Goal: Complete application form

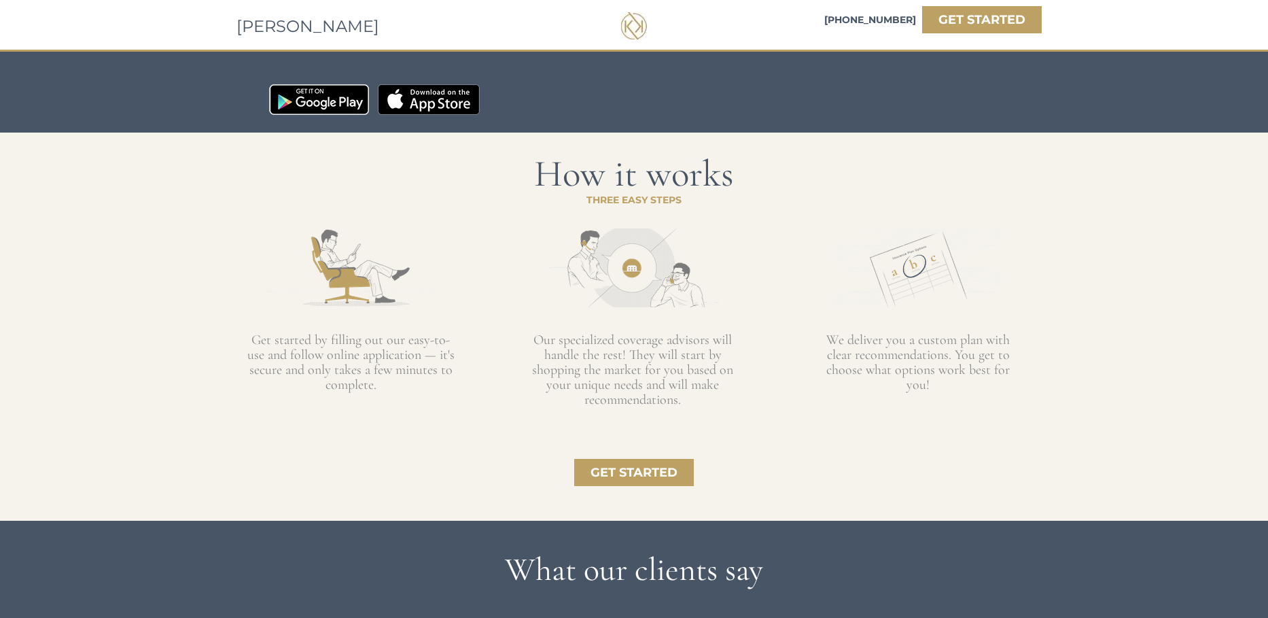
scroll to position [1172, 0]
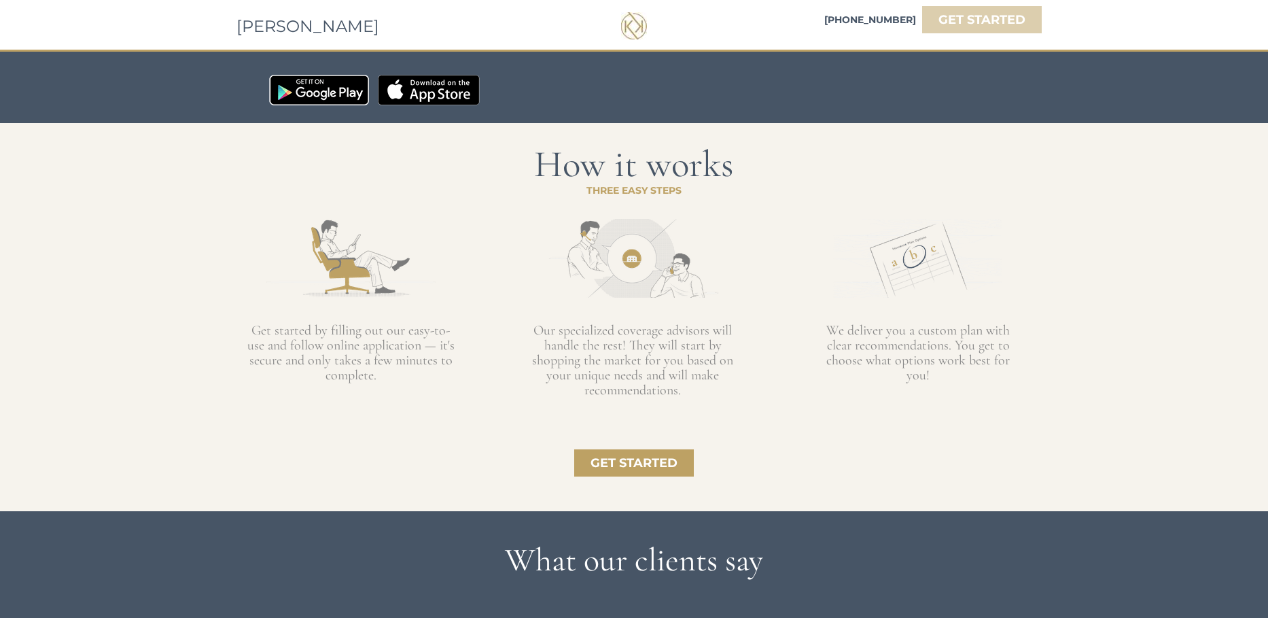
click at [1008, 24] on strong "GET STARTED" at bounding box center [981, 19] width 87 height 15
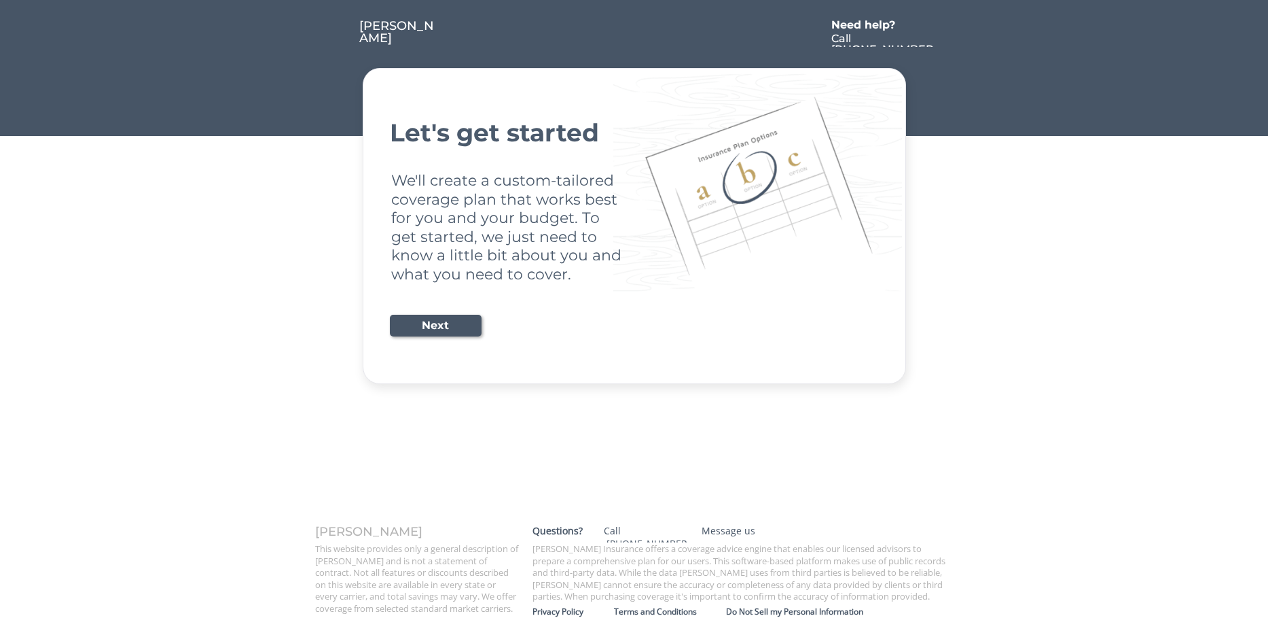
click at [465, 317] on button "Next" at bounding box center [436, 326] width 92 height 22
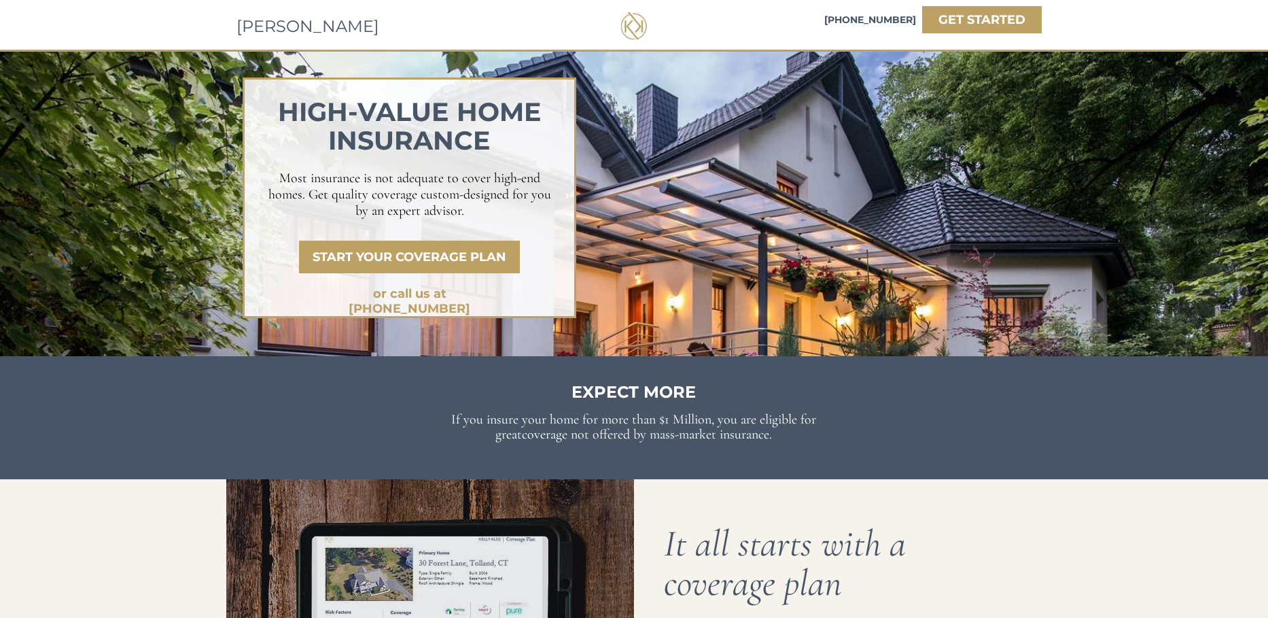
click at [639, 30] on div at bounding box center [634, 25] width 26 height 27
